Goal: Find specific page/section: Find specific page/section

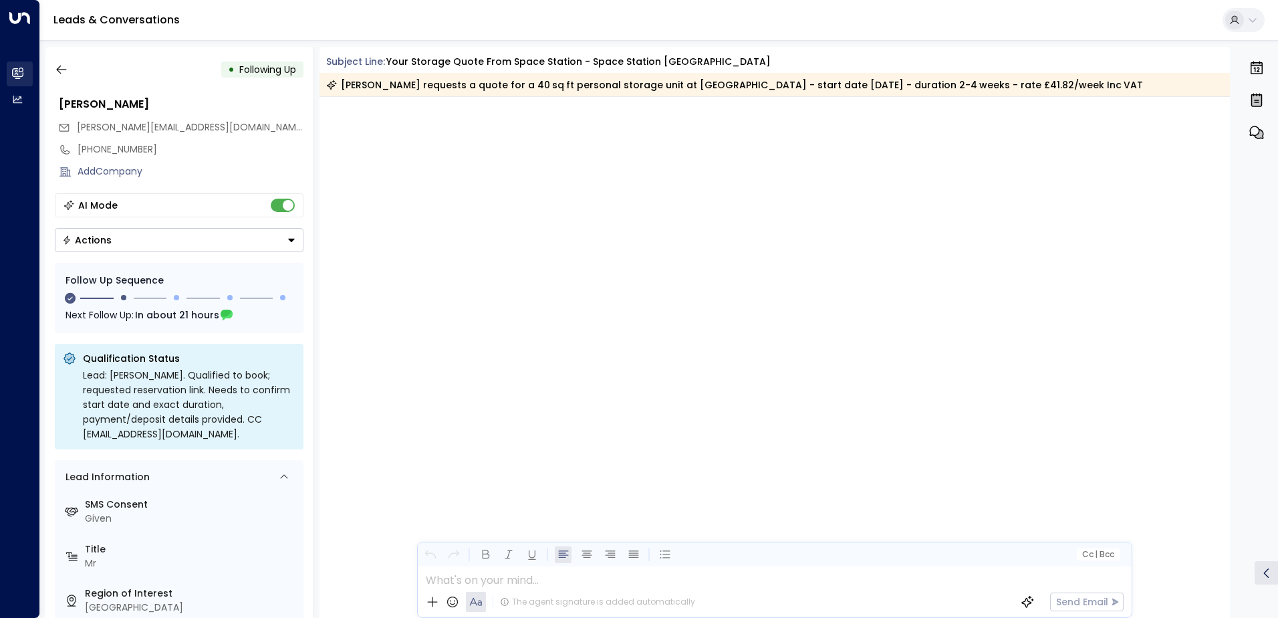
scroll to position [1044, 0]
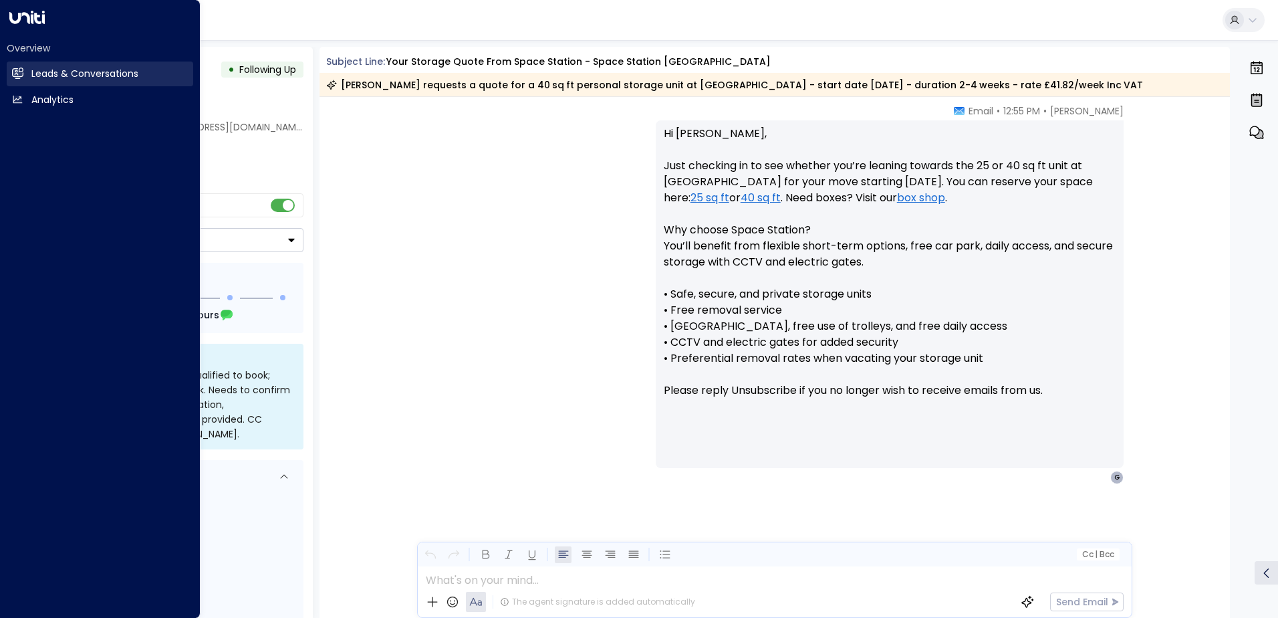
click at [57, 74] on h2 "Leads & Conversations" at bounding box center [84, 74] width 107 height 14
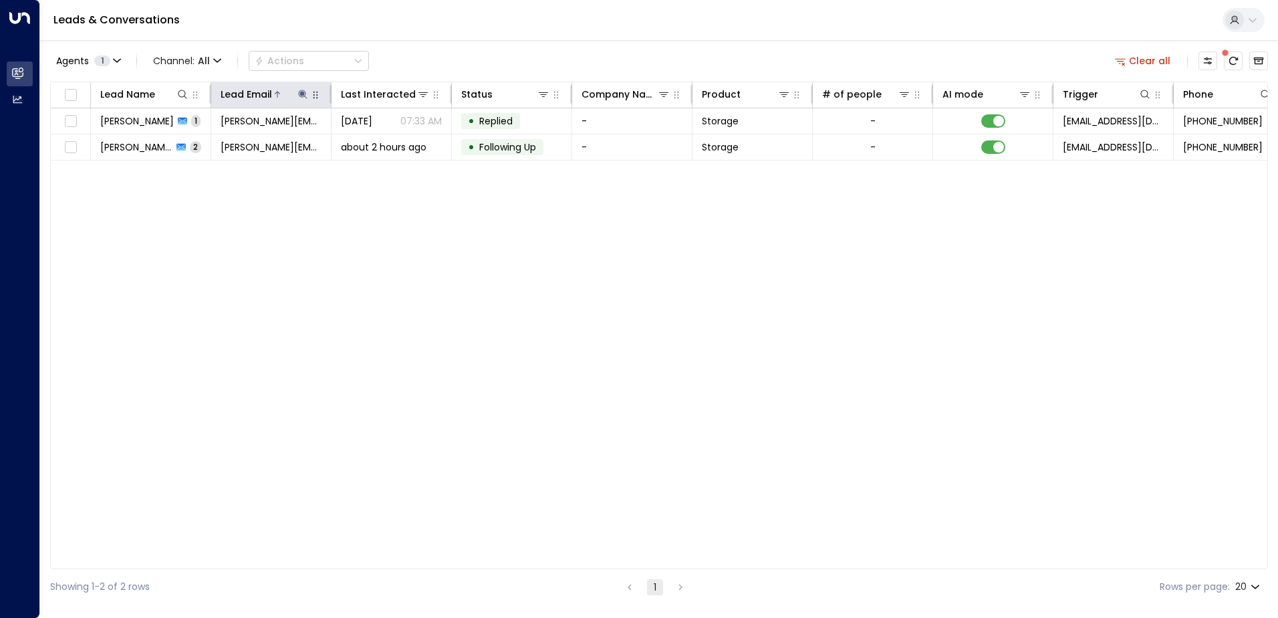
click at [303, 92] on icon at bounding box center [302, 94] width 9 height 9
drag, startPoint x: 388, startPoint y: 142, endPoint x: 365, endPoint y: 145, distance: 23.6
click at [387, 142] on icon "button" at bounding box center [386, 143] width 11 height 11
click at [264, 144] on input "text" at bounding box center [303, 142] width 185 height 25
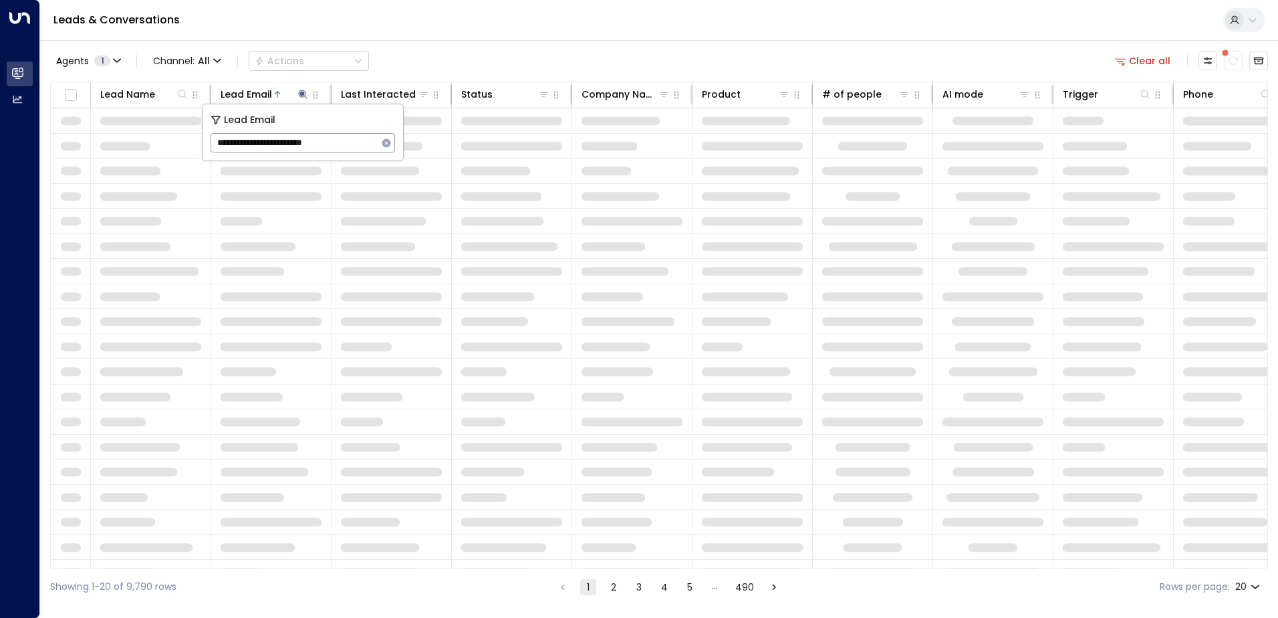
type input "**********"
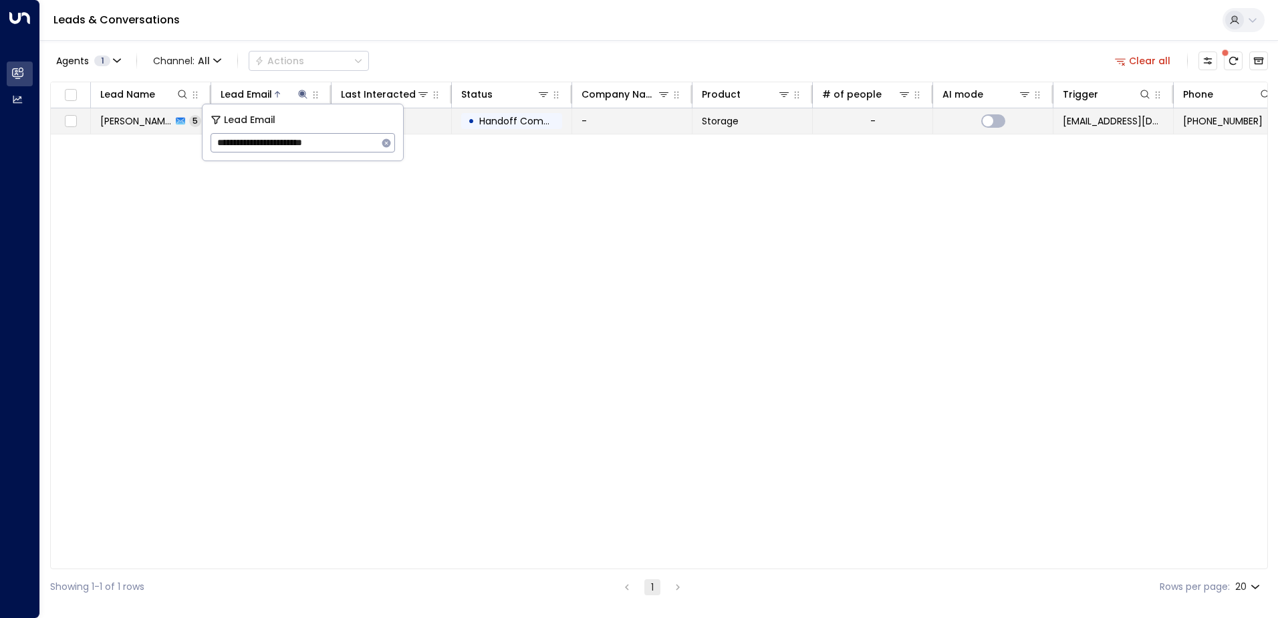
click at [495, 124] on span "Handoff Completed" at bounding box center [526, 120] width 94 height 13
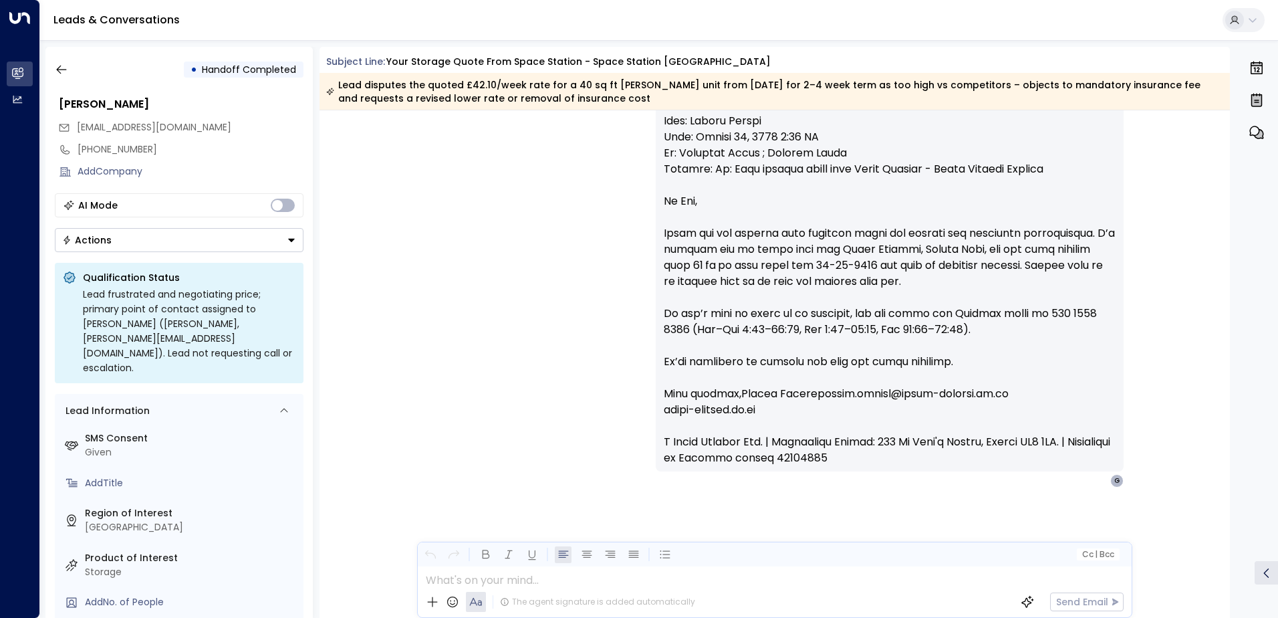
scroll to position [2930, 0]
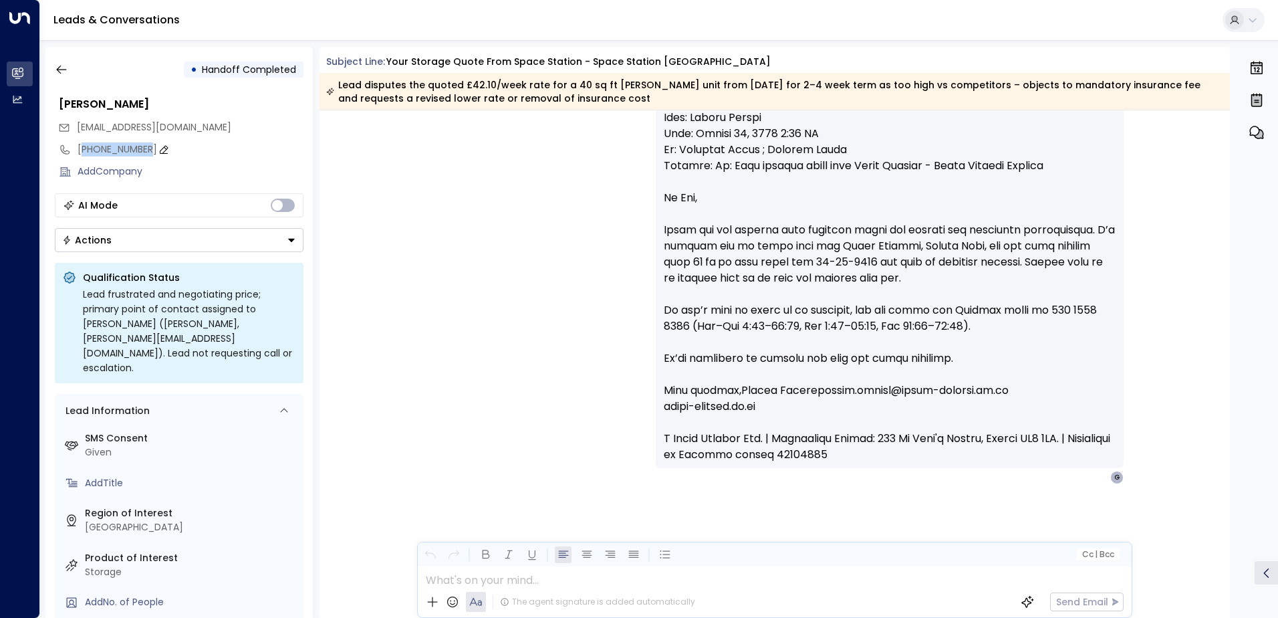
drag, startPoint x: 84, startPoint y: 147, endPoint x: 150, endPoint y: 151, distance: 66.3
click at [150, 151] on div "[PHONE_NUMBER]" at bounding box center [191, 149] width 226 height 14
drag, startPoint x: 153, startPoint y: 147, endPoint x: 82, endPoint y: 152, distance: 71.7
click at [82, 152] on input "**********" at bounding box center [189, 149] width 222 height 14
